Goal: Transaction & Acquisition: Obtain resource

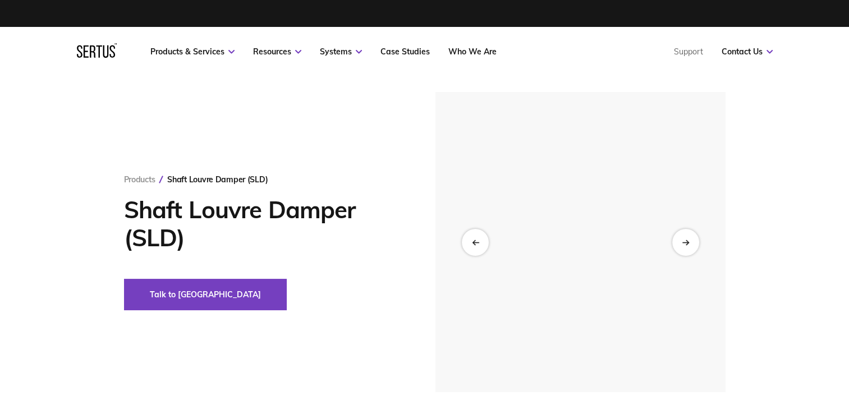
click at [209, 219] on h1 "Shaft Louvre Damper (SLD)" at bounding box center [263, 224] width 278 height 56
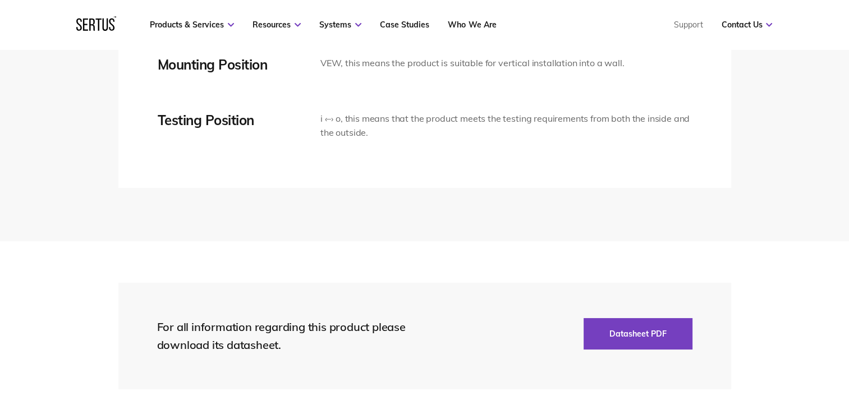
scroll to position [2525, 0]
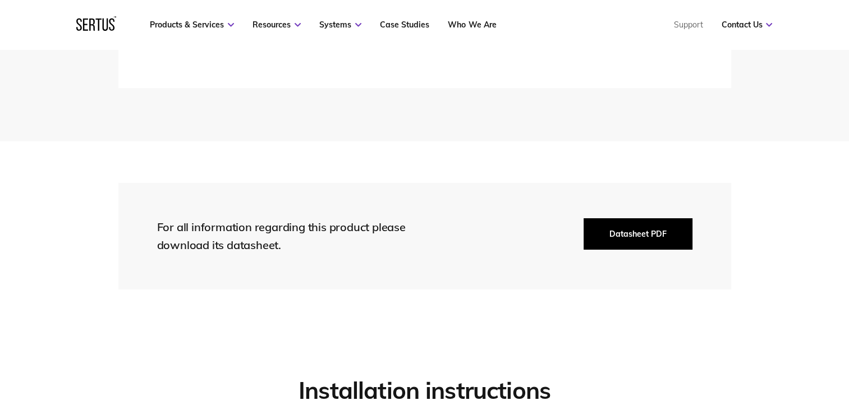
click at [584, 231] on button "Datasheet PDF" at bounding box center [638, 233] width 109 height 31
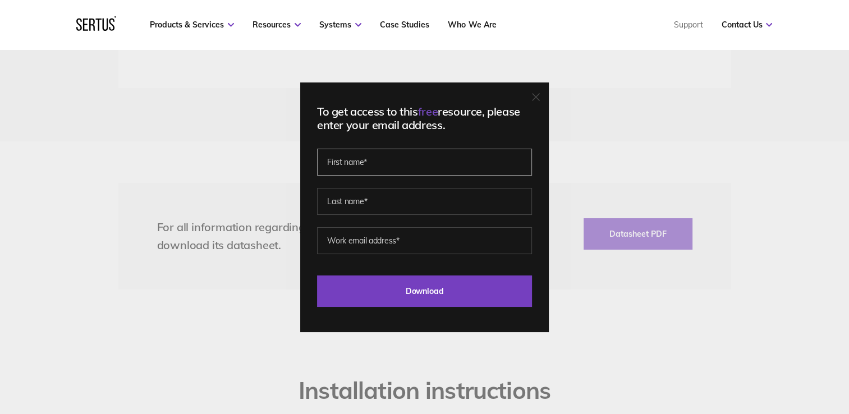
click at [385, 151] on input "text" at bounding box center [424, 162] width 215 height 27
type input "Ben"
type input "[PERSON_NAME]"
type input "[EMAIL_ADDRESS][DOMAIN_NAME]"
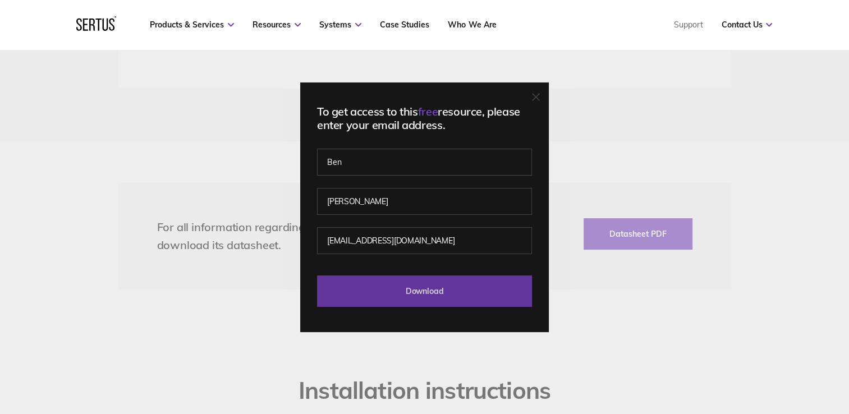
click at [381, 298] on input "Download" at bounding box center [424, 290] width 215 height 31
click at [396, 286] on input "Download" at bounding box center [424, 290] width 215 height 31
click at [438, 299] on input "Download" at bounding box center [424, 290] width 215 height 31
click at [438, 297] on input "Download" at bounding box center [424, 290] width 215 height 31
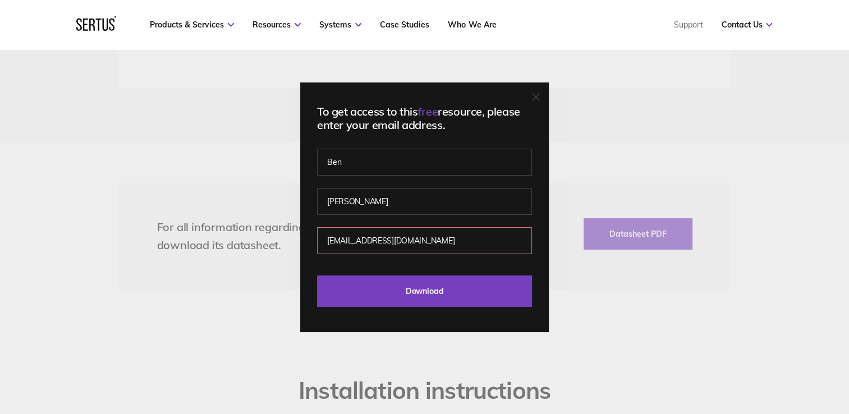
click at [532, 102] on div "To get access to this free resource, please enter your email address. [PERSON_N…" at bounding box center [424, 207] width 249 height 250
click at [545, 100] on div "To get access to this free resource, please enter your email address. [PERSON_N…" at bounding box center [424, 207] width 249 height 250
click at [539, 97] on icon at bounding box center [535, 97] width 7 height 7
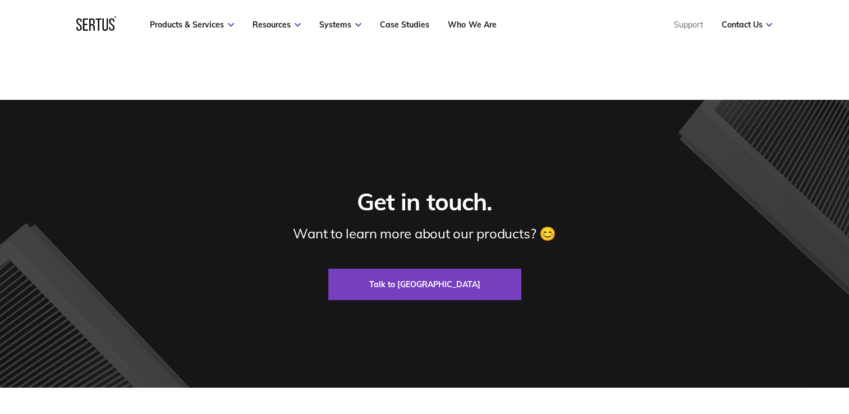
scroll to position [3516, 0]
